Goal: Contribute content: Add original content to the website for others to see

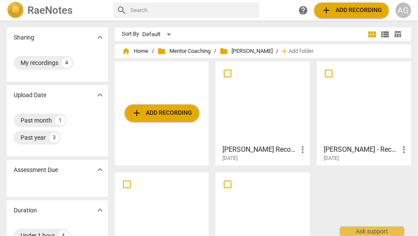
click at [159, 111] on span "add Add recording" at bounding box center [162, 113] width 61 height 10
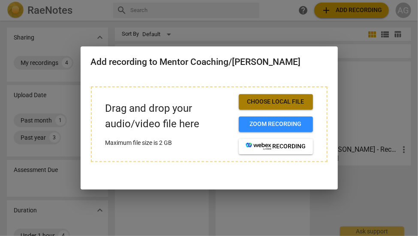
click at [266, 106] on button "Choose local file" at bounding box center [276, 101] width 74 height 15
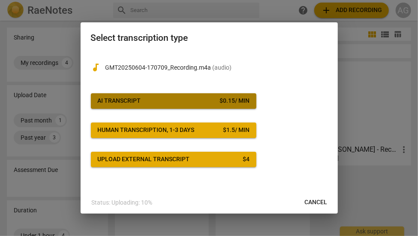
click at [146, 100] on span "AI Transcript $ 0.15 / min" at bounding box center [174, 101] width 152 height 9
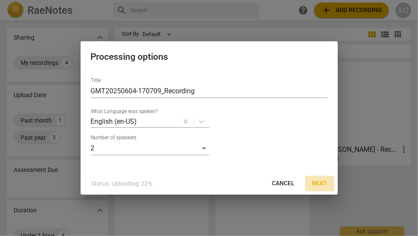
click at [320, 184] on span "Next" at bounding box center [319, 183] width 15 height 9
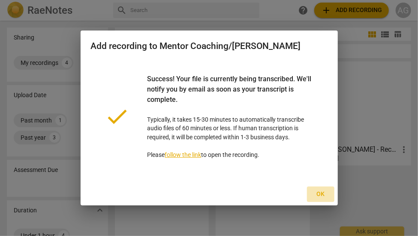
click at [319, 192] on span "Ok" at bounding box center [321, 194] width 14 height 9
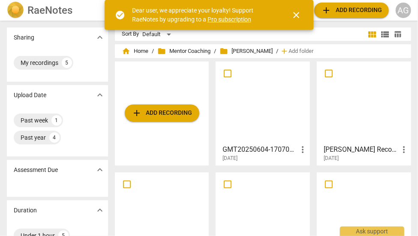
click at [298, 17] on span "close" at bounding box center [296, 15] width 10 height 10
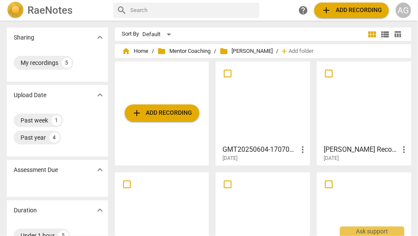
click at [301, 148] on span "more_vert" at bounding box center [303, 149] width 10 height 10
click at [238, 147] on div at bounding box center [209, 118] width 418 height 236
click at [241, 148] on h3 "GMT20250604-170709_Recording" at bounding box center [260, 149] width 75 height 10
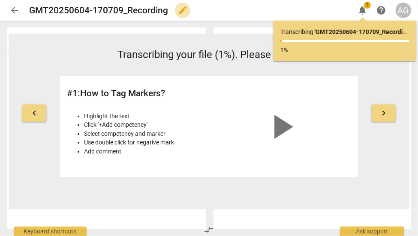
click at [184, 8] on span "edit" at bounding box center [183, 10] width 10 height 10
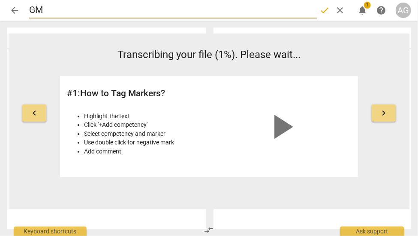
type input "G"
type input "Ann"
